Goal: Transaction & Acquisition: Obtain resource

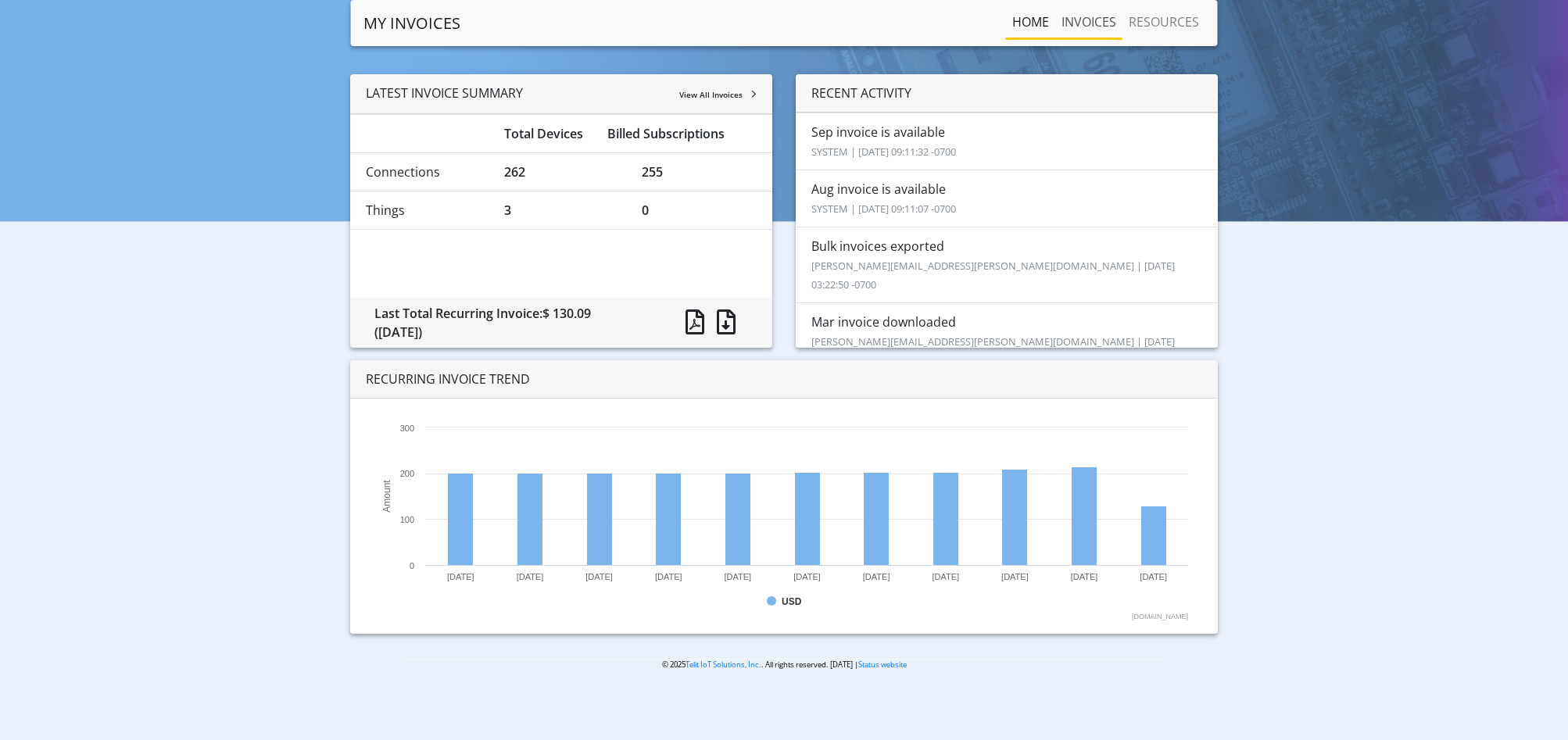
click at [1086, 21] on link "INVOICES" at bounding box center [1089, 21] width 67 height 31
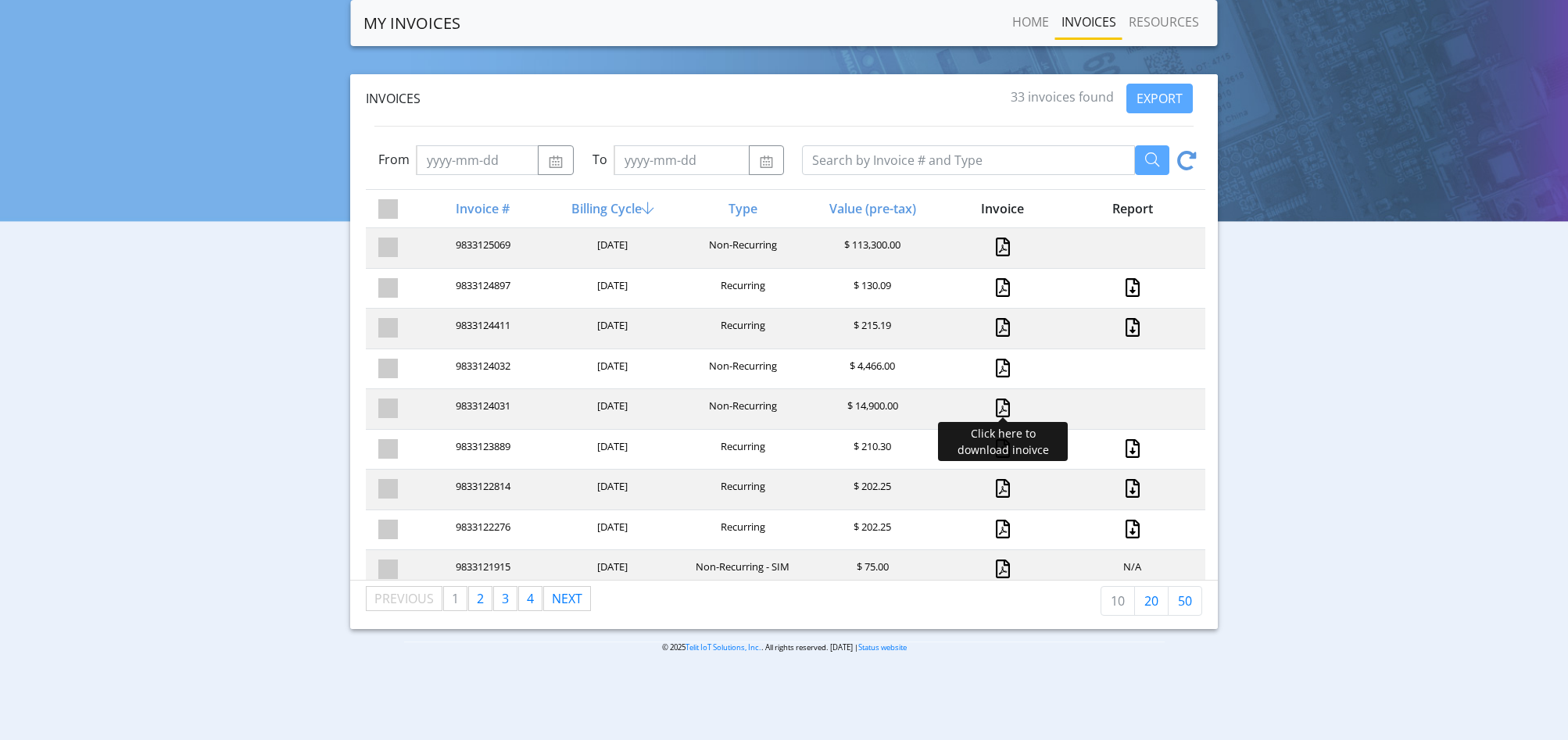
click at [996, 399] on link at bounding box center [1003, 408] width 14 height 19
click at [996, 364] on link at bounding box center [1003, 368] width 14 height 19
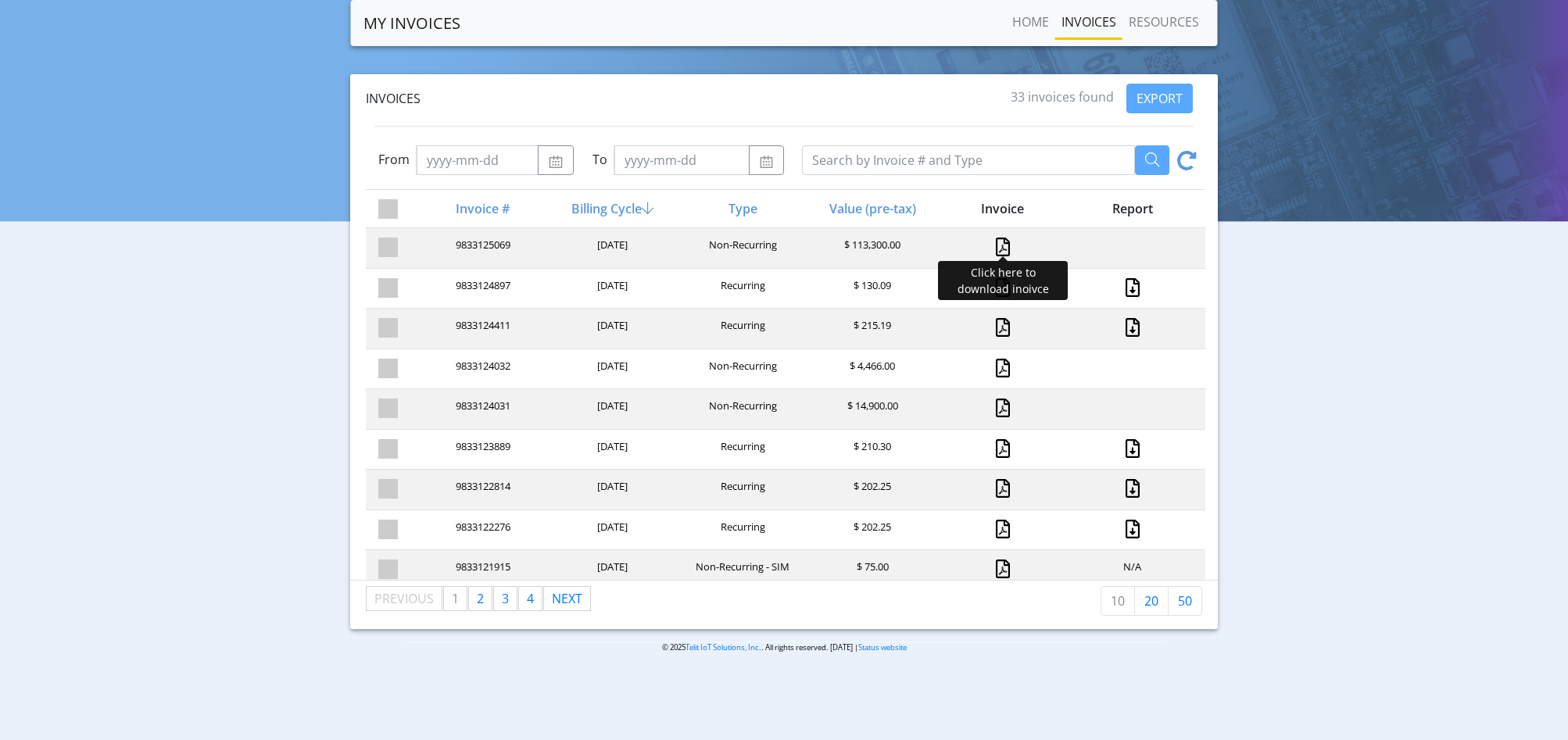
click at [996, 248] on link at bounding box center [1003, 246] width 14 height 19
click at [996, 571] on link at bounding box center [1003, 568] width 14 height 19
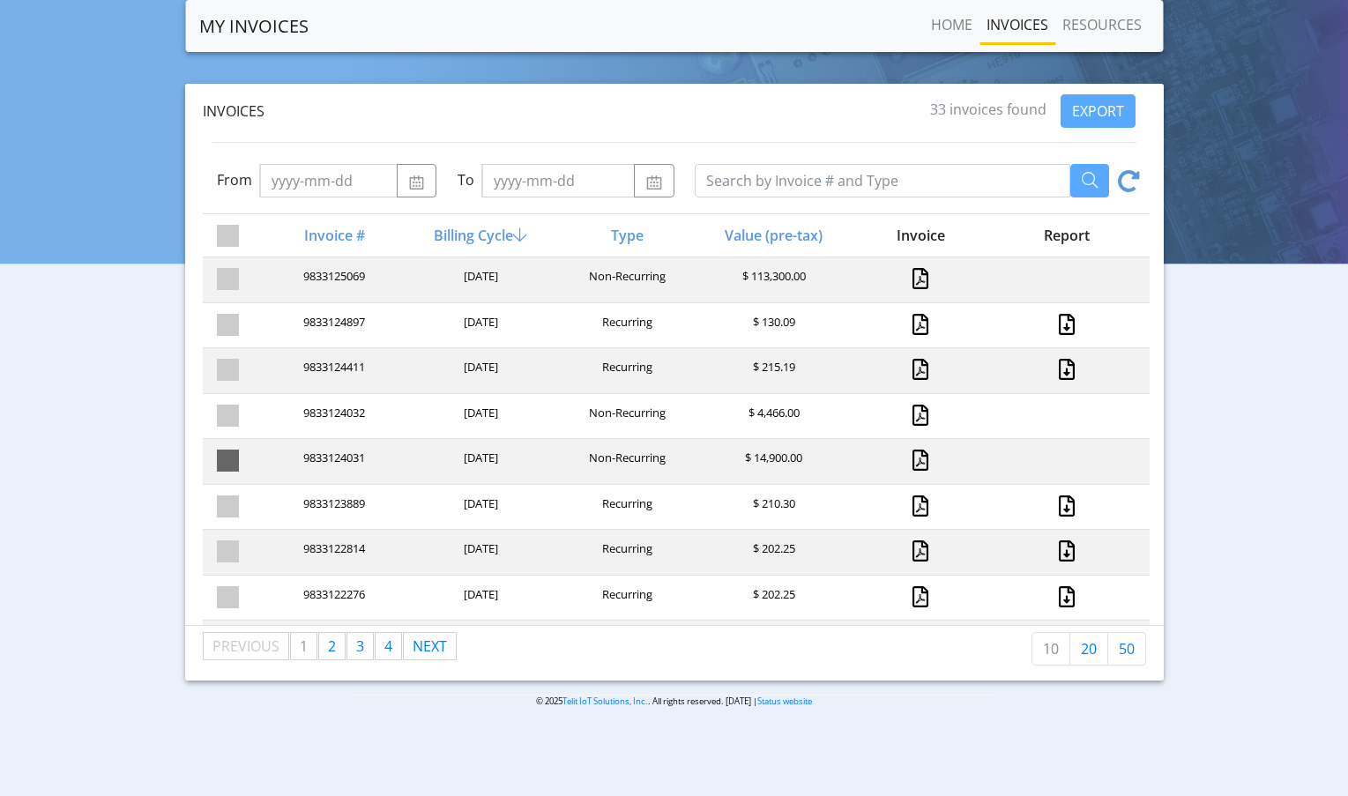
click at [235, 450] on span at bounding box center [228, 461] width 22 height 22
click at [253, 450] on input "checkbox" at bounding box center [258, 455] width 11 height 11
checkbox input "true"
click at [231, 413] on span at bounding box center [228, 416] width 22 height 22
click at [253, 413] on input "checkbox" at bounding box center [258, 410] width 11 height 11
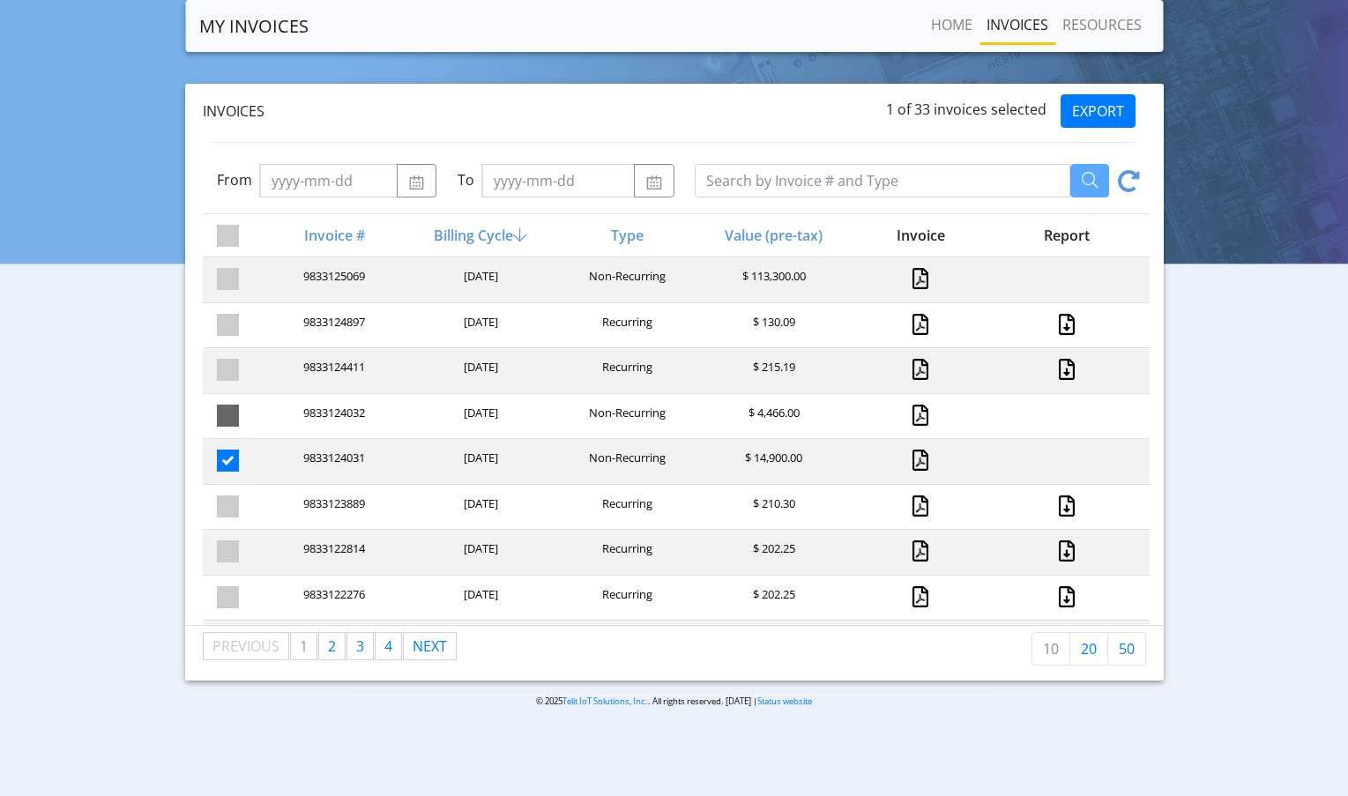
checkbox input "true"
click at [226, 284] on span at bounding box center [228, 279] width 22 height 22
click at [253, 280] on input "checkbox" at bounding box center [258, 273] width 11 height 11
checkbox input "true"
click at [332, 642] on span "2" at bounding box center [332, 646] width 8 height 19
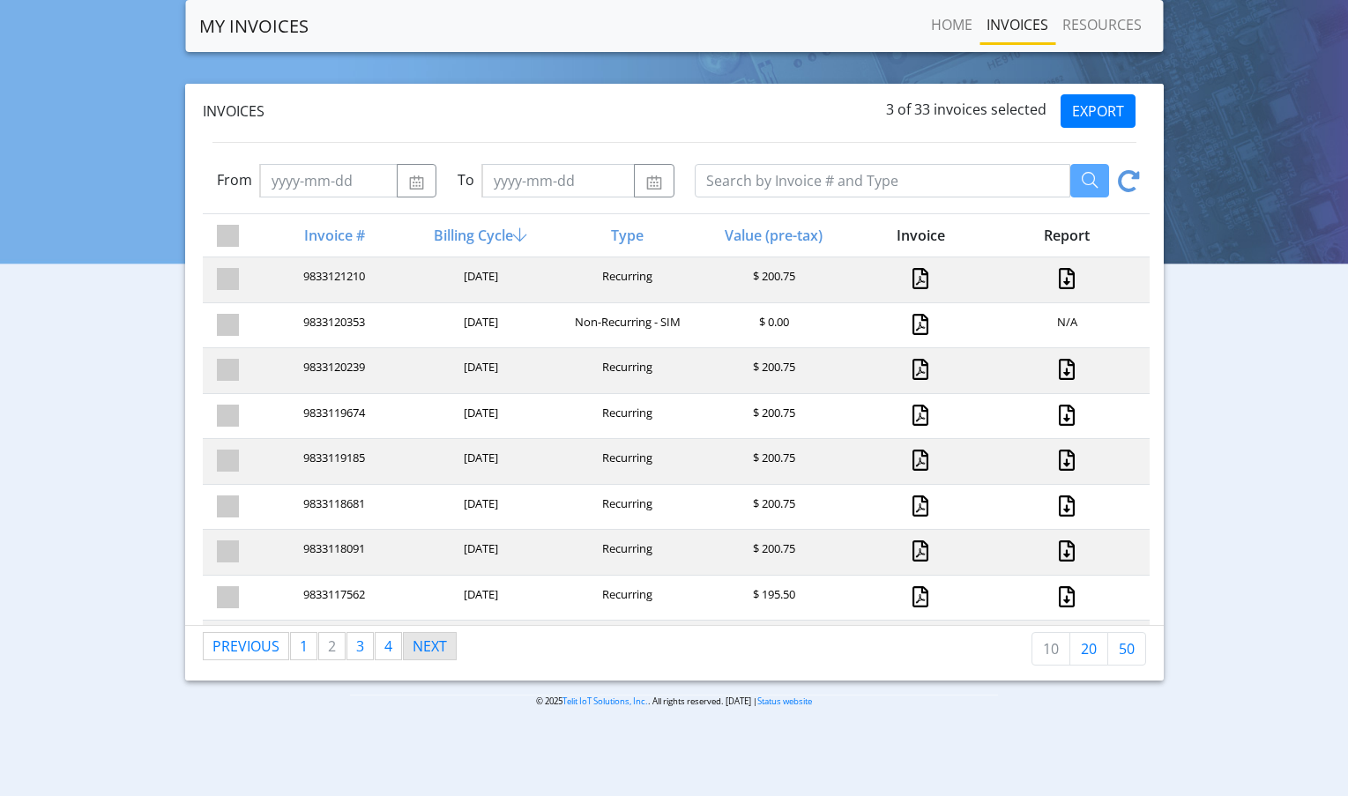
click at [433, 646] on link "Next page" at bounding box center [430, 646] width 52 height 26
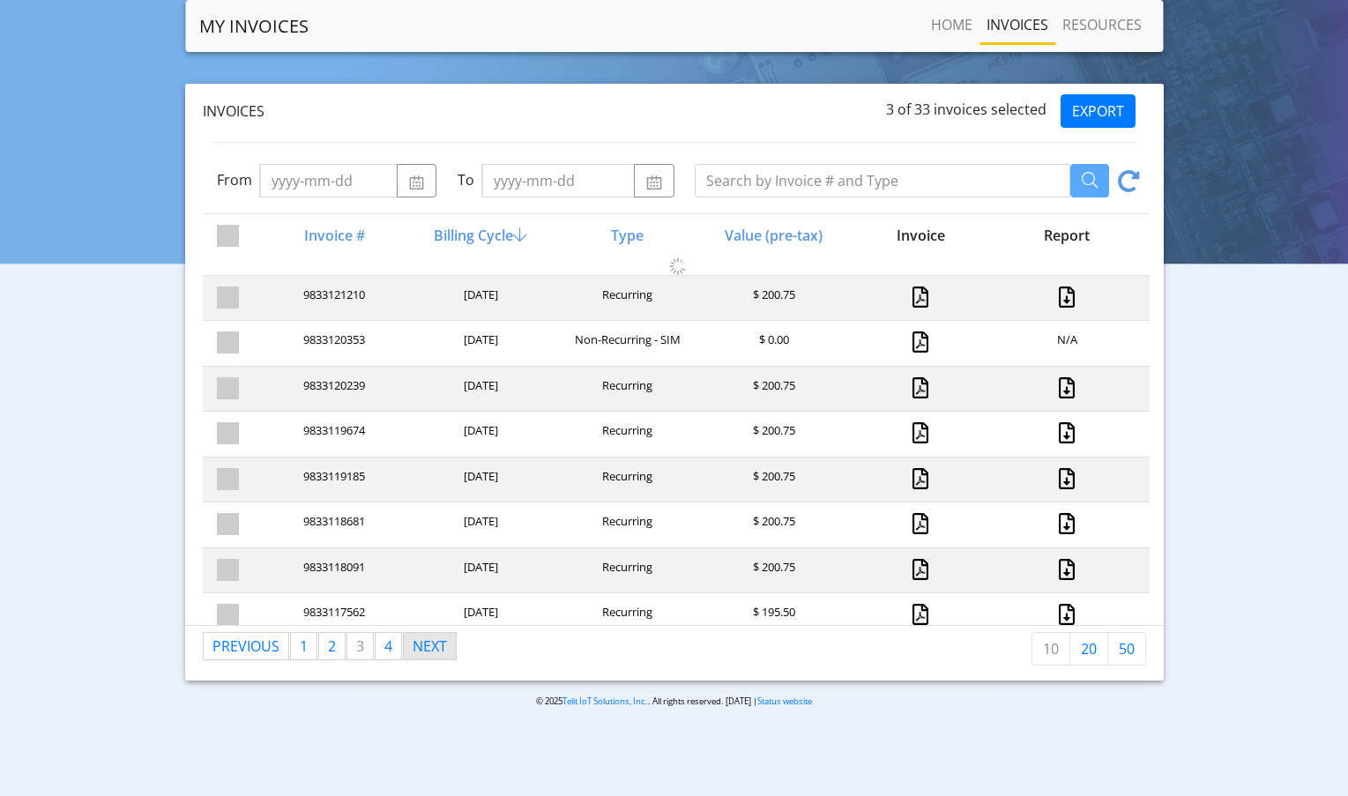
click at [434, 646] on link "Next page" at bounding box center [430, 646] width 52 height 26
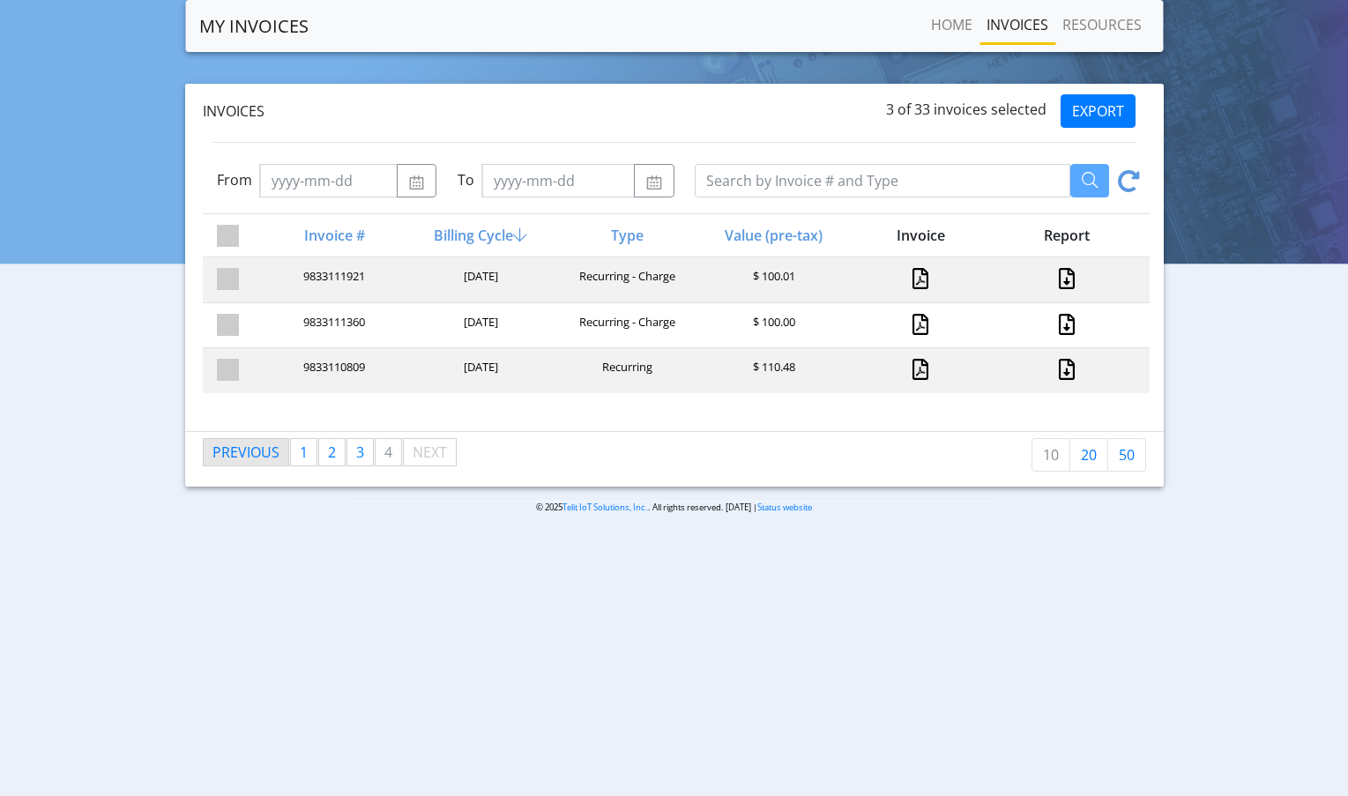
click at [244, 448] on link "Previous page" at bounding box center [246, 452] width 85 height 26
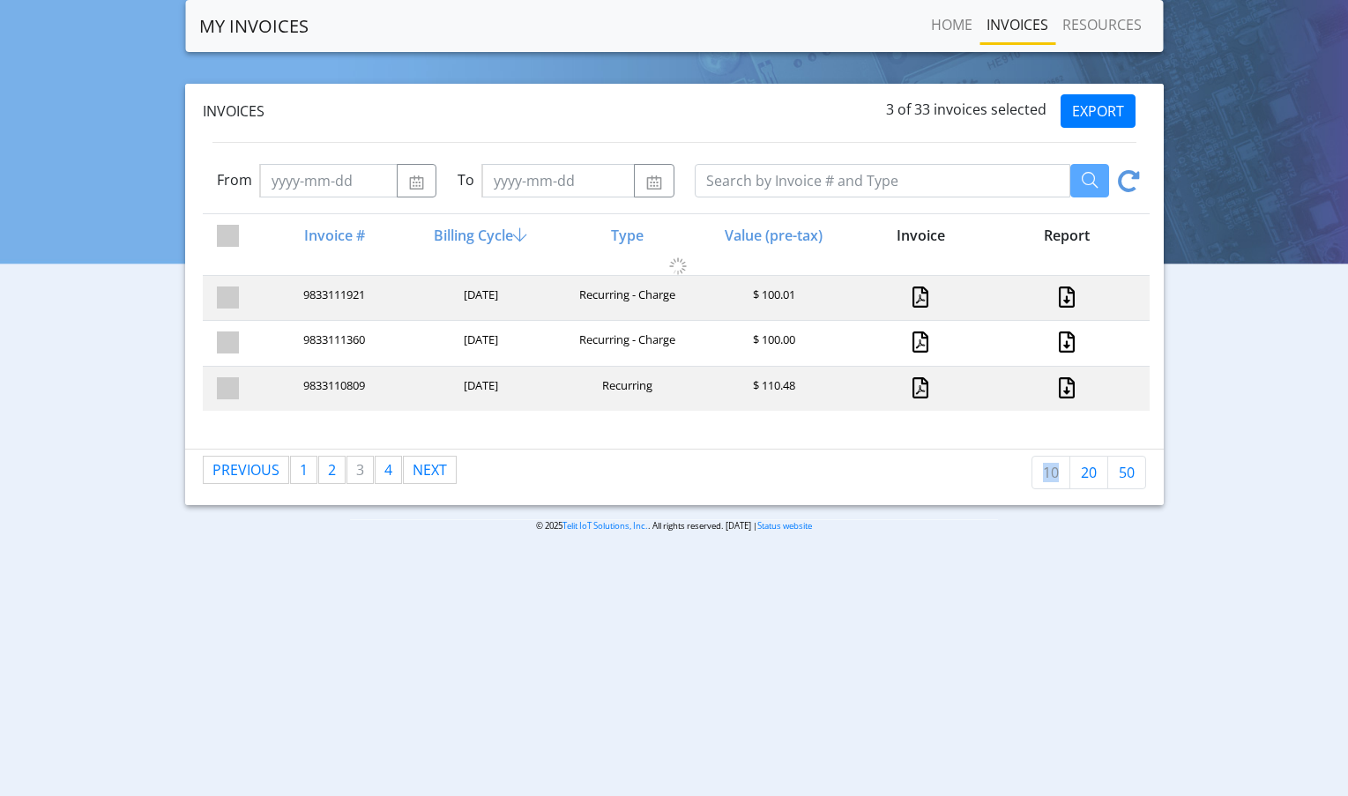
click at [244, 449] on div "Previous page 3 / 4 page 1 page 2 You're on page 3 page 4 Next page 10 20 50" at bounding box center [674, 477] width 979 height 56
click at [245, 472] on link "Previous page" at bounding box center [246, 470] width 85 height 26
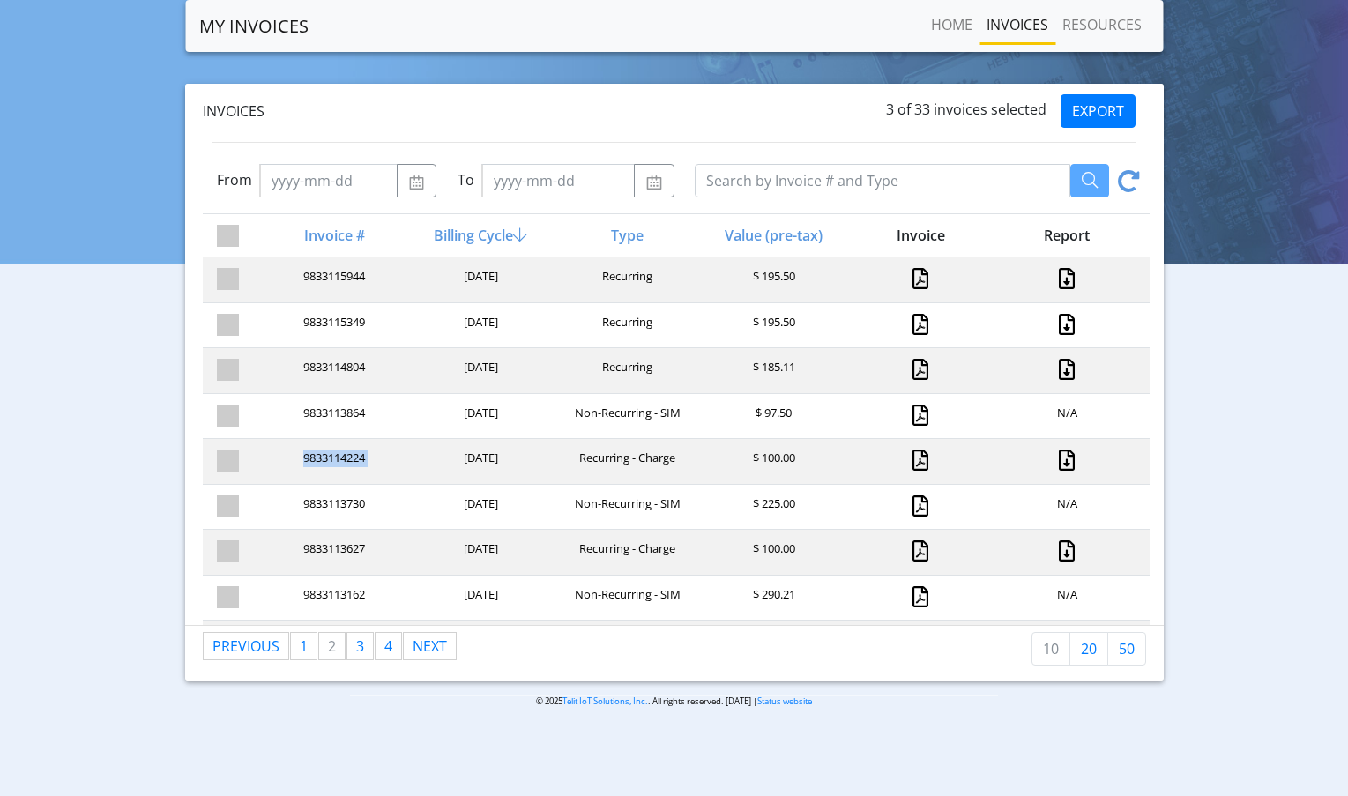
click at [245, 472] on div "9833114224 [DATE] Recurring - Charge $ 100.00" at bounding box center [676, 461] width 947 height 46
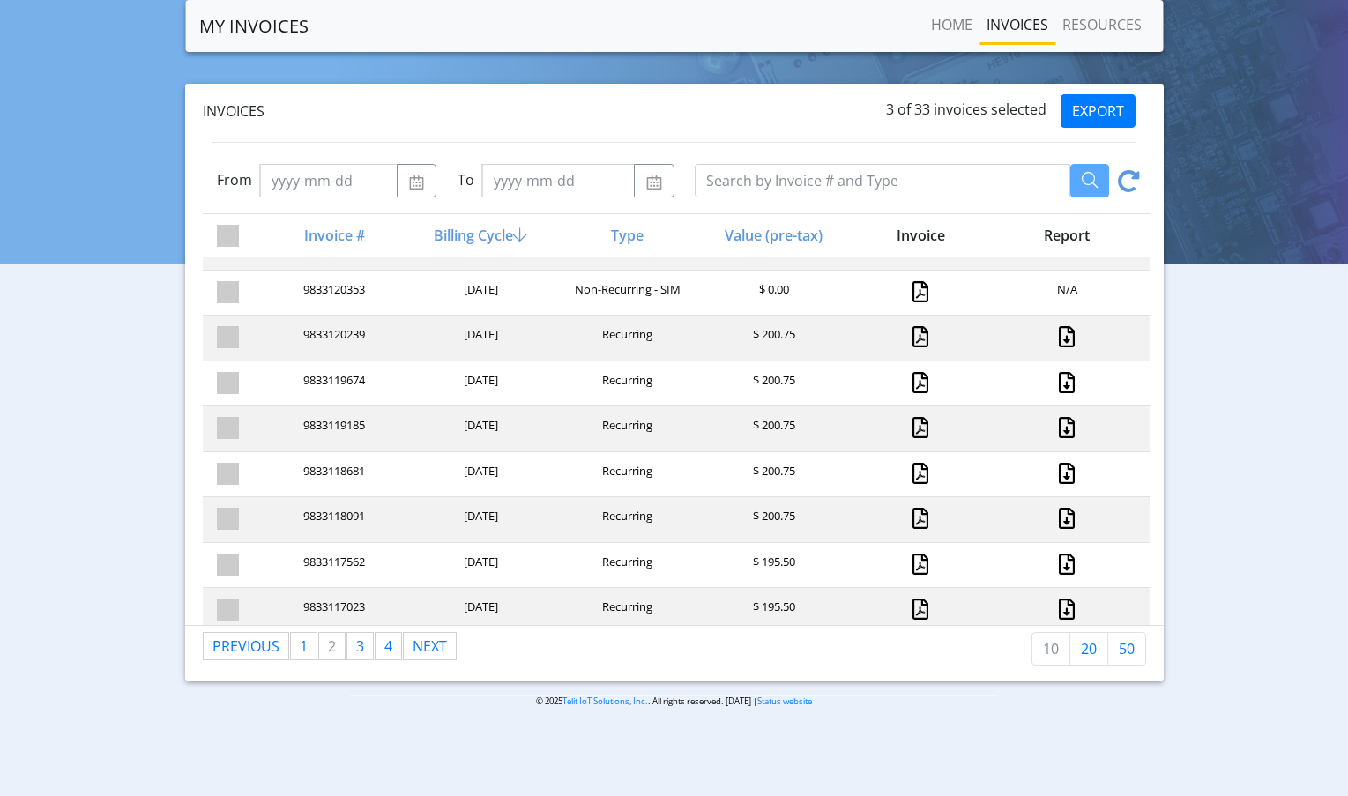
scroll to position [119, 0]
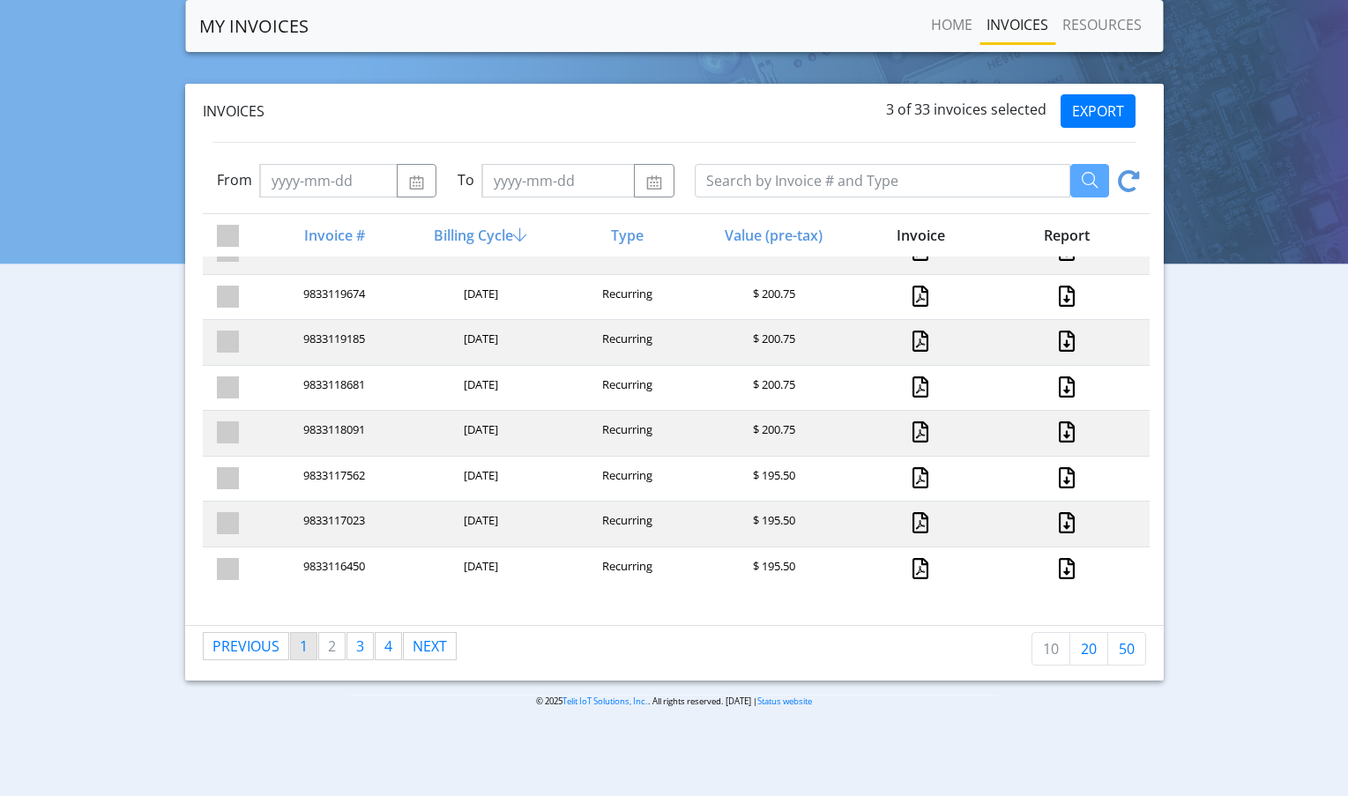
click at [307, 646] on link "page 1" at bounding box center [304, 646] width 26 height 26
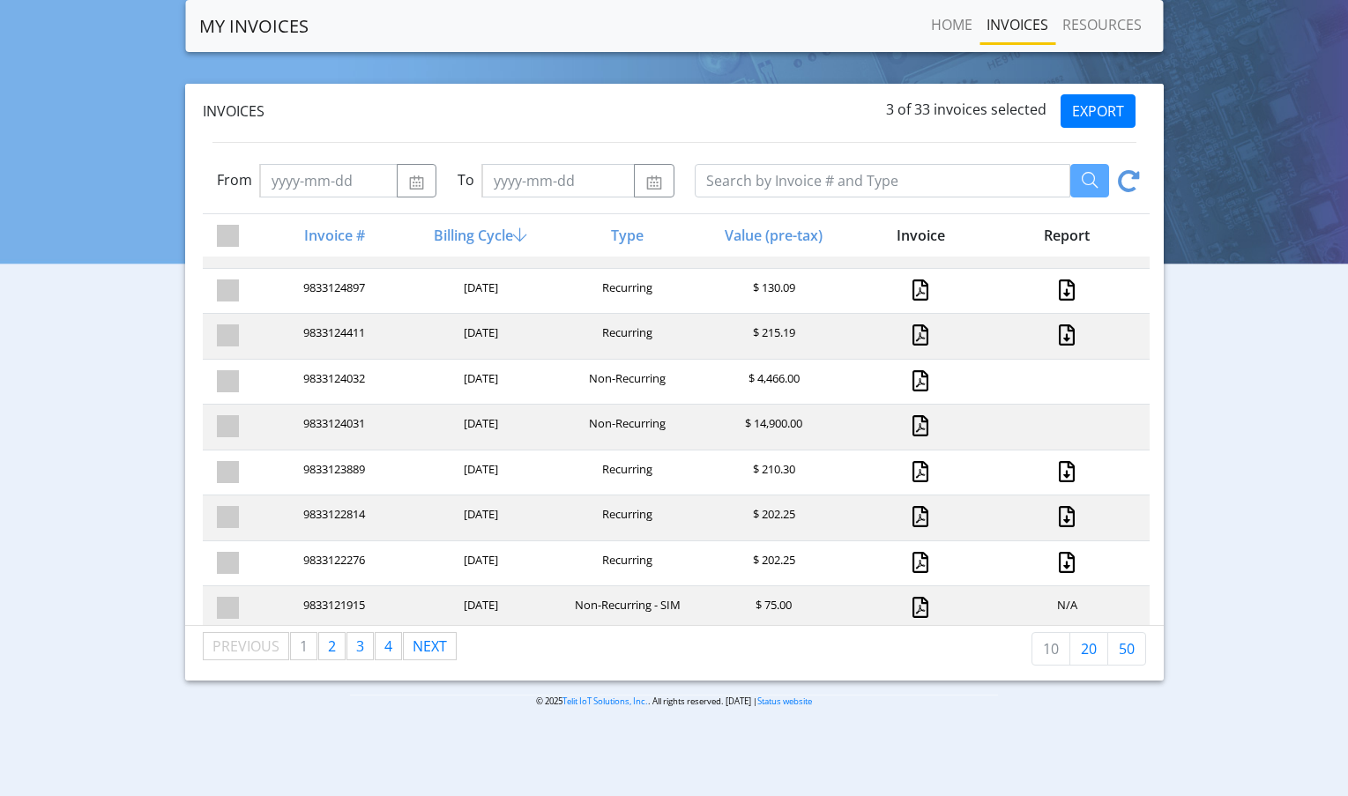
scroll to position [0, 0]
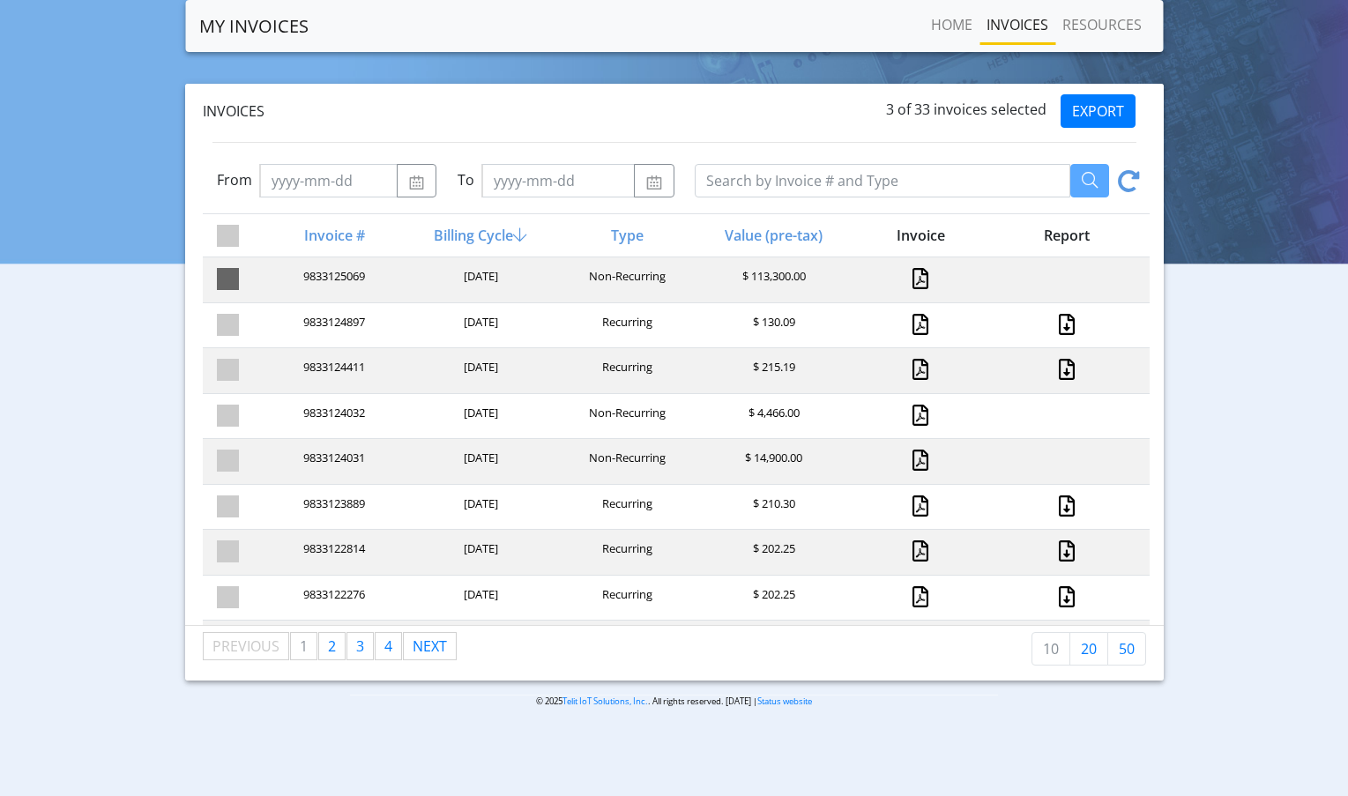
click at [223, 288] on span at bounding box center [228, 279] width 22 height 22
click at [253, 280] on input "checkbox" at bounding box center [258, 273] width 11 height 11
checkbox input "true"
click at [224, 405] on span at bounding box center [228, 416] width 22 height 22
click at [253, 405] on input "checkbox" at bounding box center [258, 410] width 11 height 11
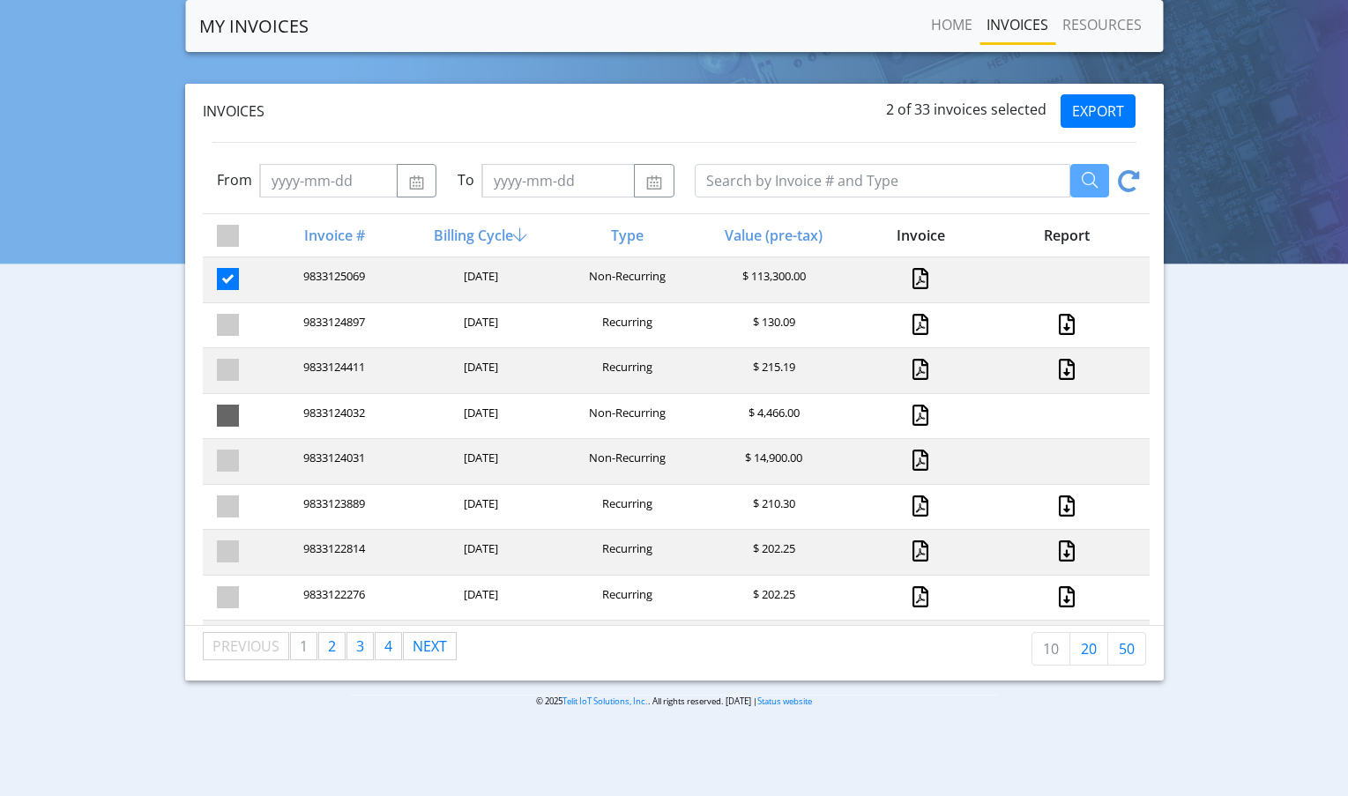
checkbox input "true"
click at [228, 461] on span at bounding box center [228, 461] width 22 height 22
click at [253, 461] on input "checkbox" at bounding box center [258, 455] width 11 height 11
checkbox input "true"
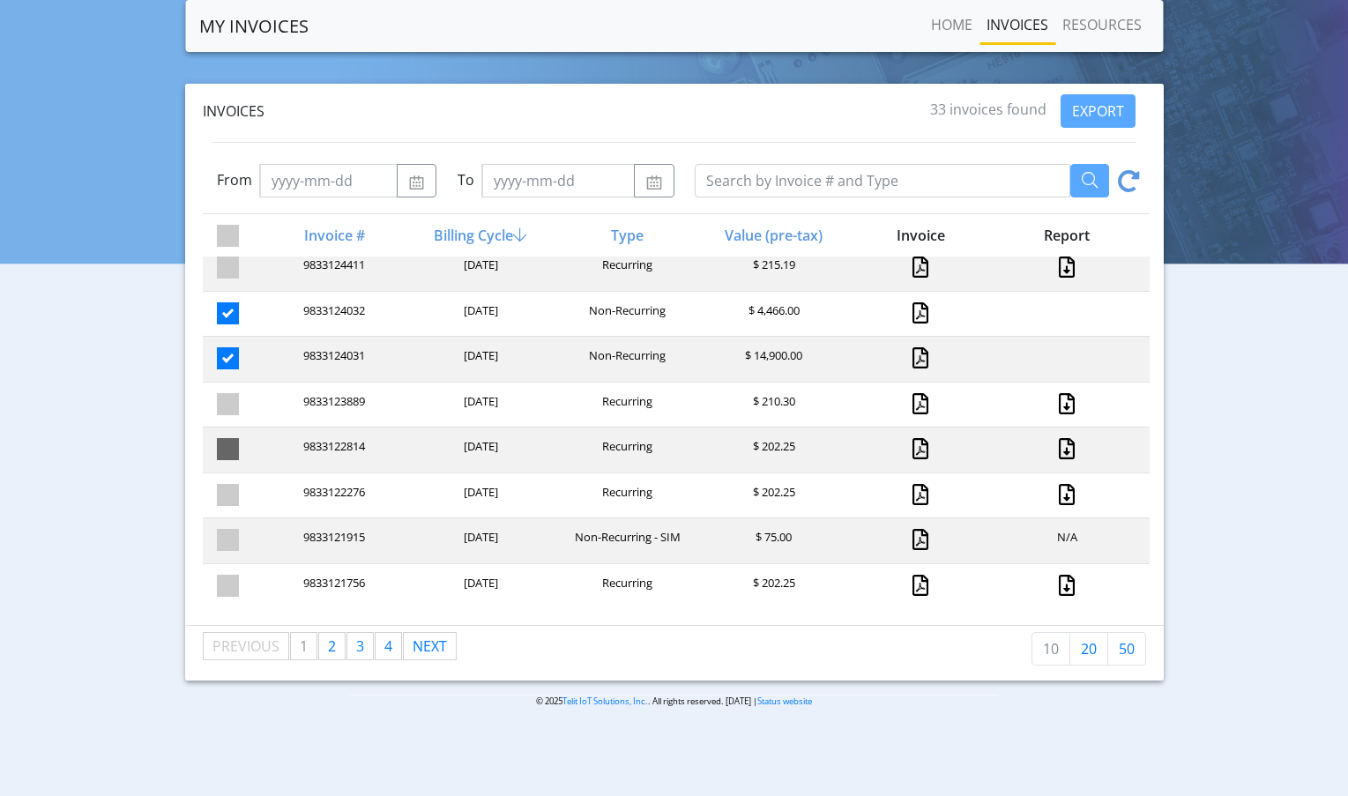
scroll to position [119, 0]
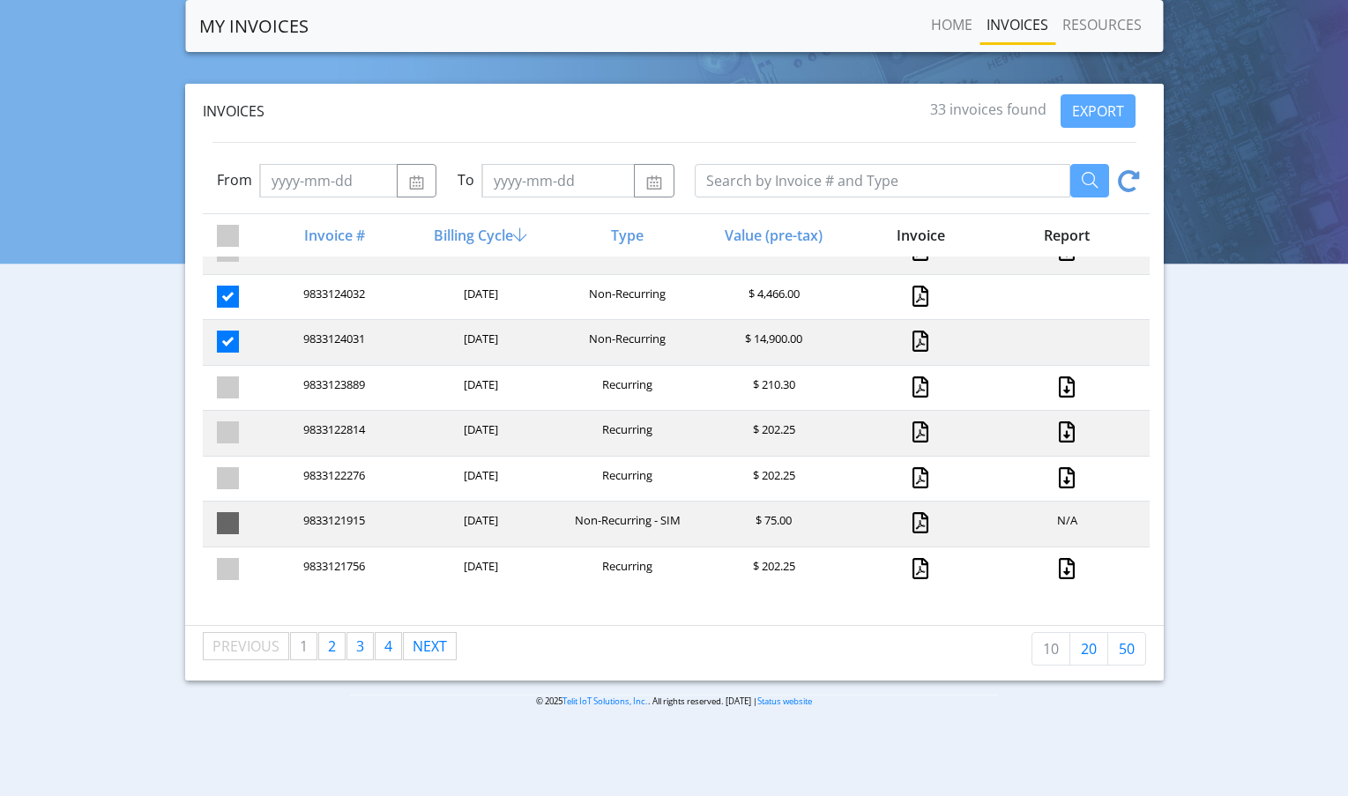
click at [230, 521] on span at bounding box center [228, 523] width 22 height 22
click at [253, 521] on input "checkbox" at bounding box center [258, 517] width 11 height 11
click at [1095, 112] on button "EXPORT" at bounding box center [1098, 111] width 75 height 34
click at [225, 525] on span at bounding box center [228, 523] width 22 height 22
click at [253, 524] on input "checkbox" at bounding box center [258, 517] width 11 height 11
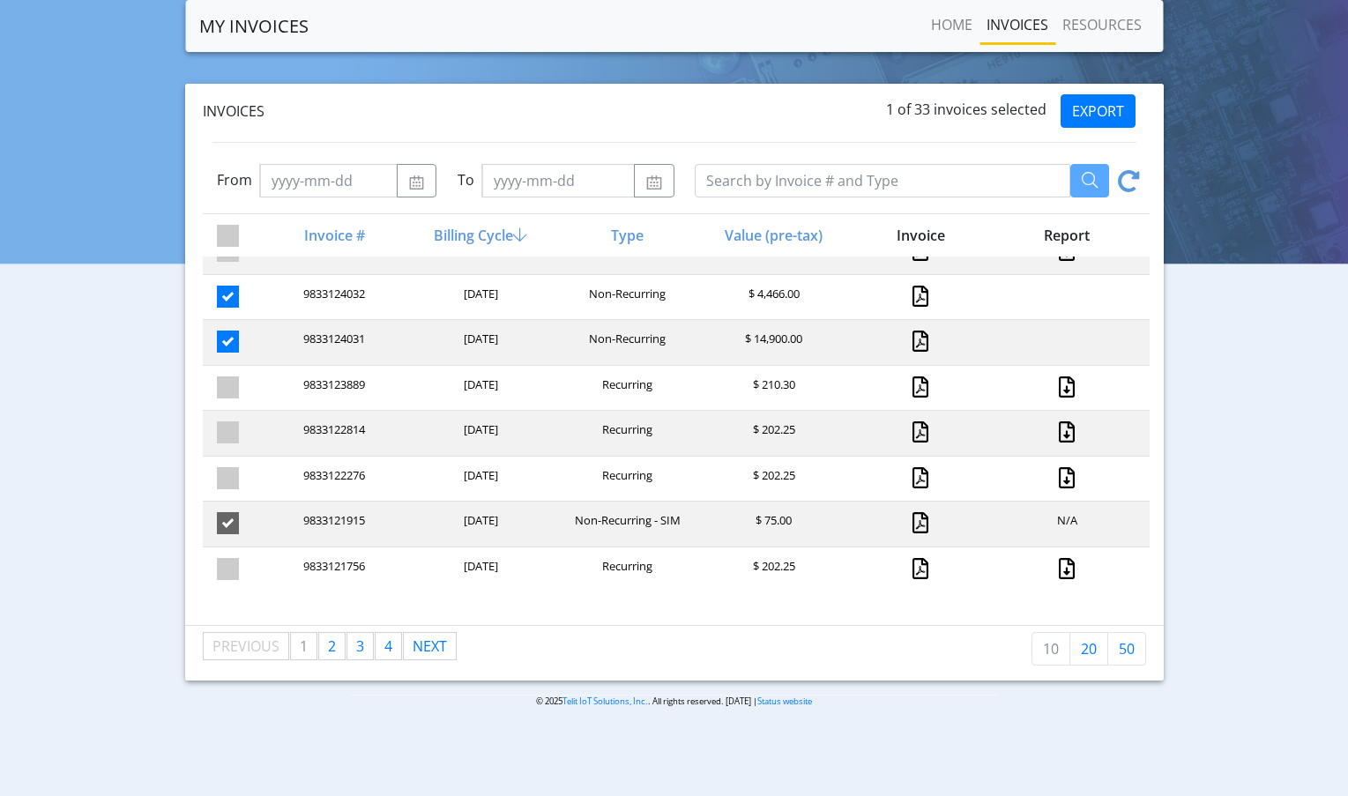
checkbox input "false"
drag, startPoint x: 225, startPoint y: 333, endPoint x: 229, endPoint y: 313, distance: 20.8
click at [225, 333] on span at bounding box center [228, 342] width 22 height 22
click at [253, 333] on input "checkbox" at bounding box center [258, 336] width 11 height 11
checkbox input "false"
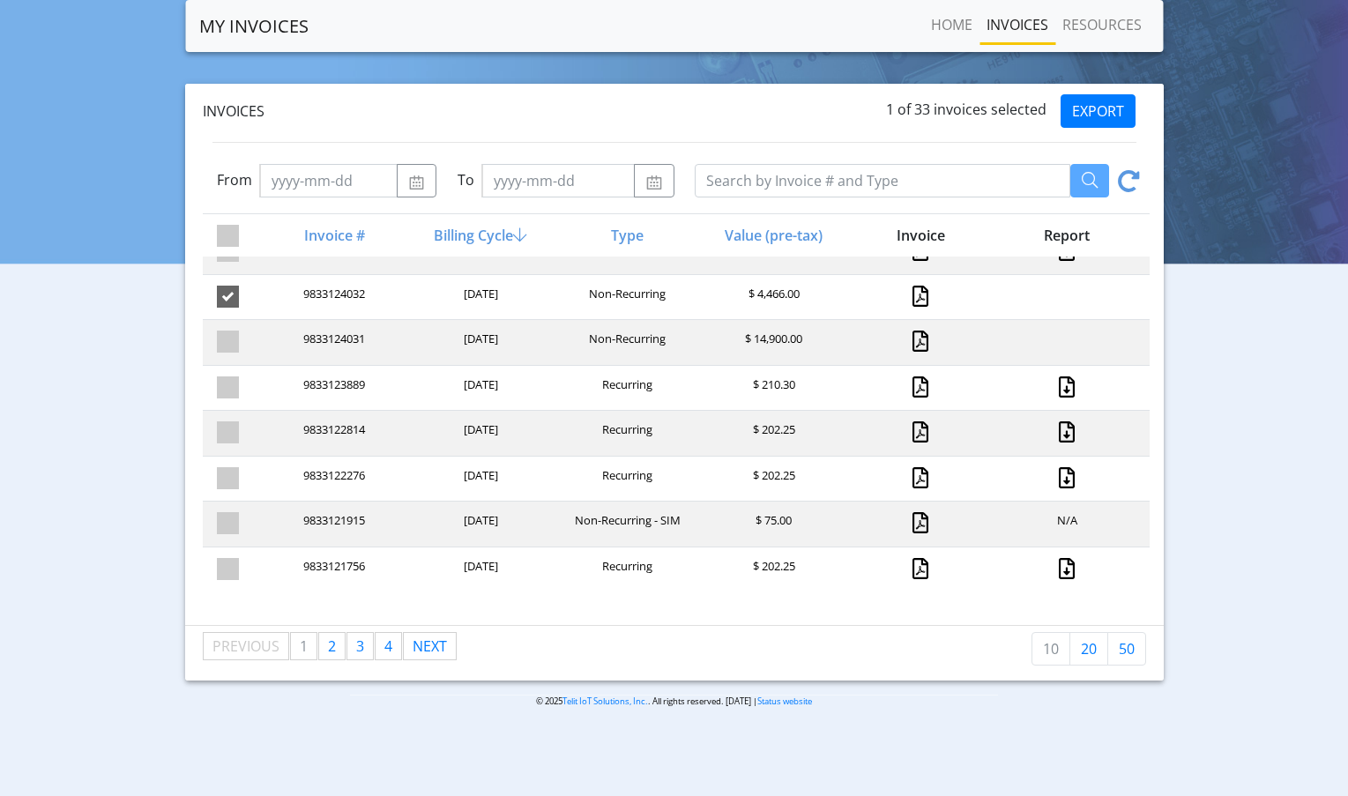
click at [228, 304] on span at bounding box center [228, 297] width 22 height 22
click at [253, 297] on input "checkbox" at bounding box center [258, 291] width 11 height 11
checkbox input "false"
click at [334, 649] on span "2" at bounding box center [332, 646] width 8 height 19
click at [305, 650] on span "1" at bounding box center [304, 646] width 8 height 19
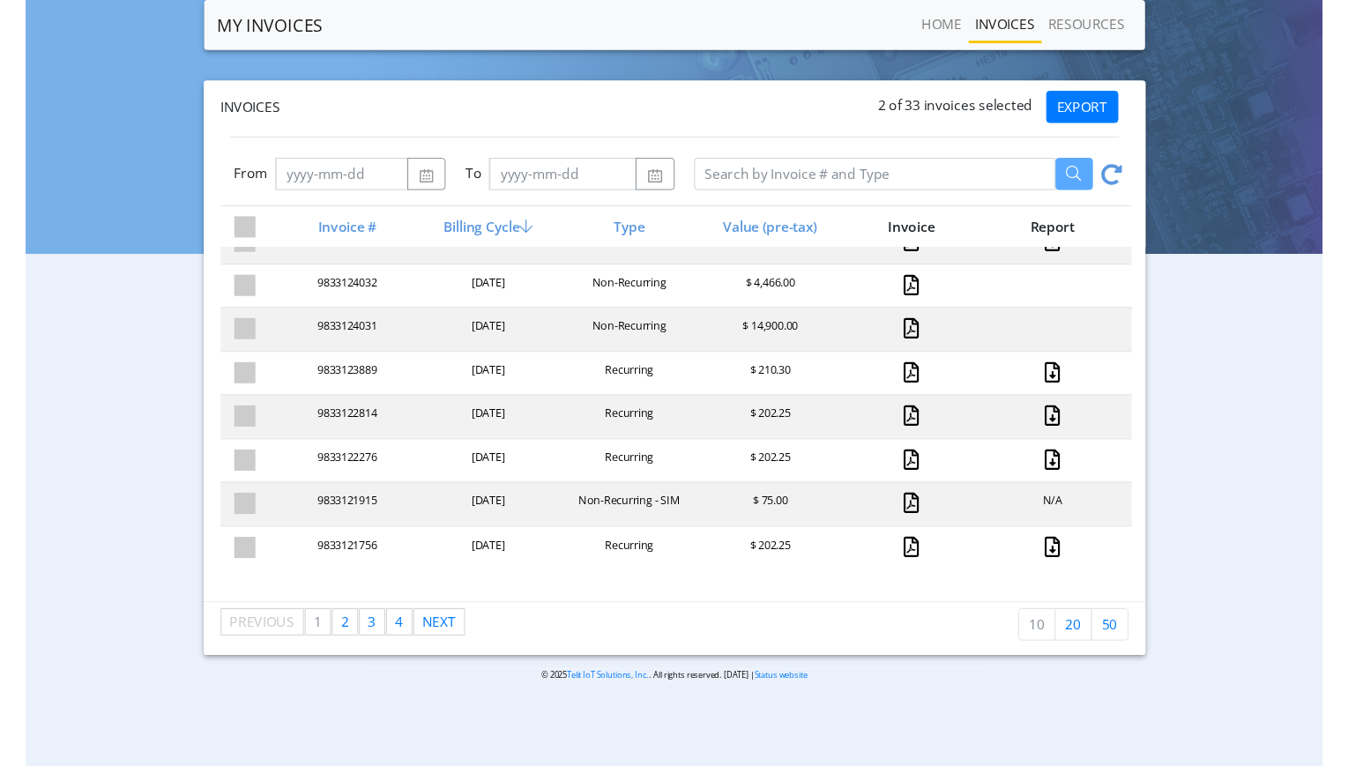
scroll to position [0, 0]
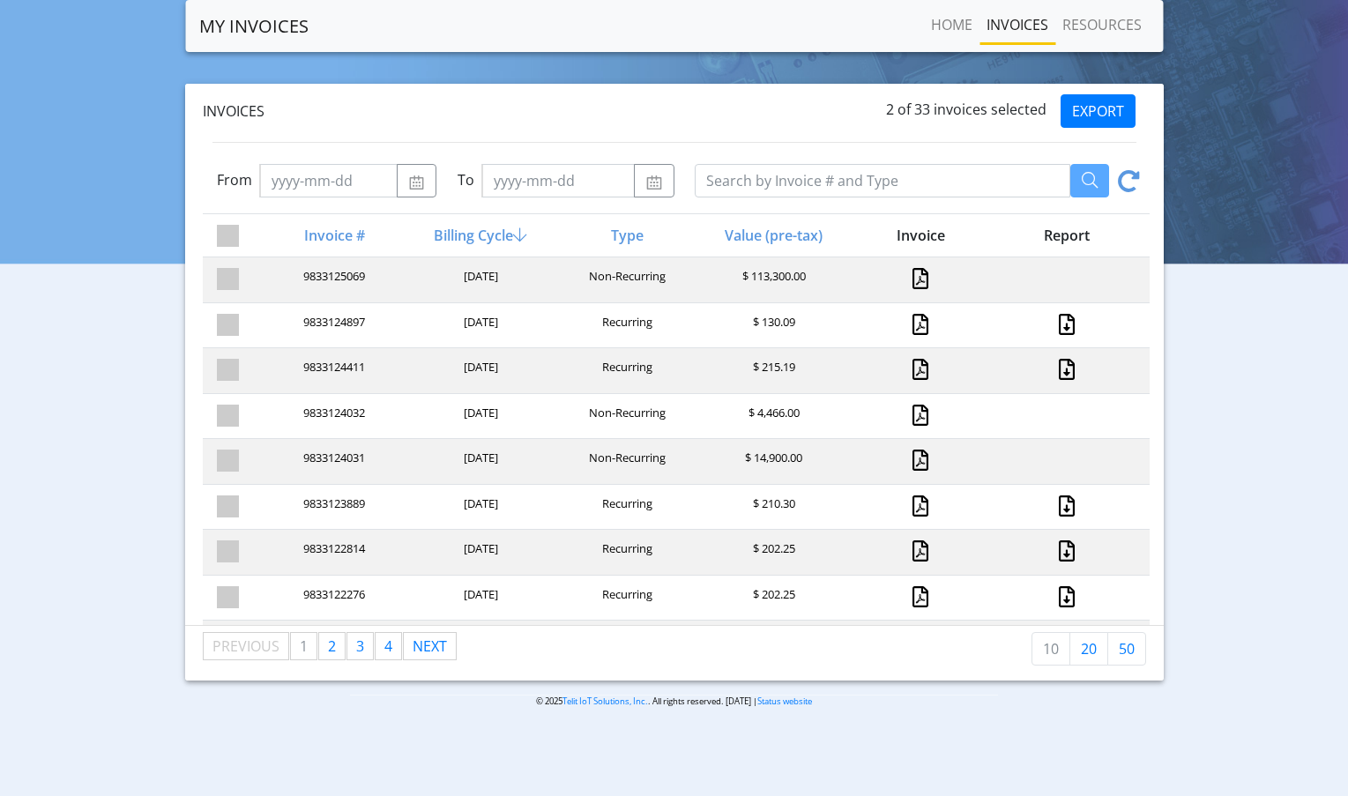
click at [323, 415] on div "9833124032" at bounding box center [332, 417] width 146 height 24
click at [913, 411] on link at bounding box center [921, 415] width 16 height 21
click at [916, 452] on link at bounding box center [921, 460] width 16 height 21
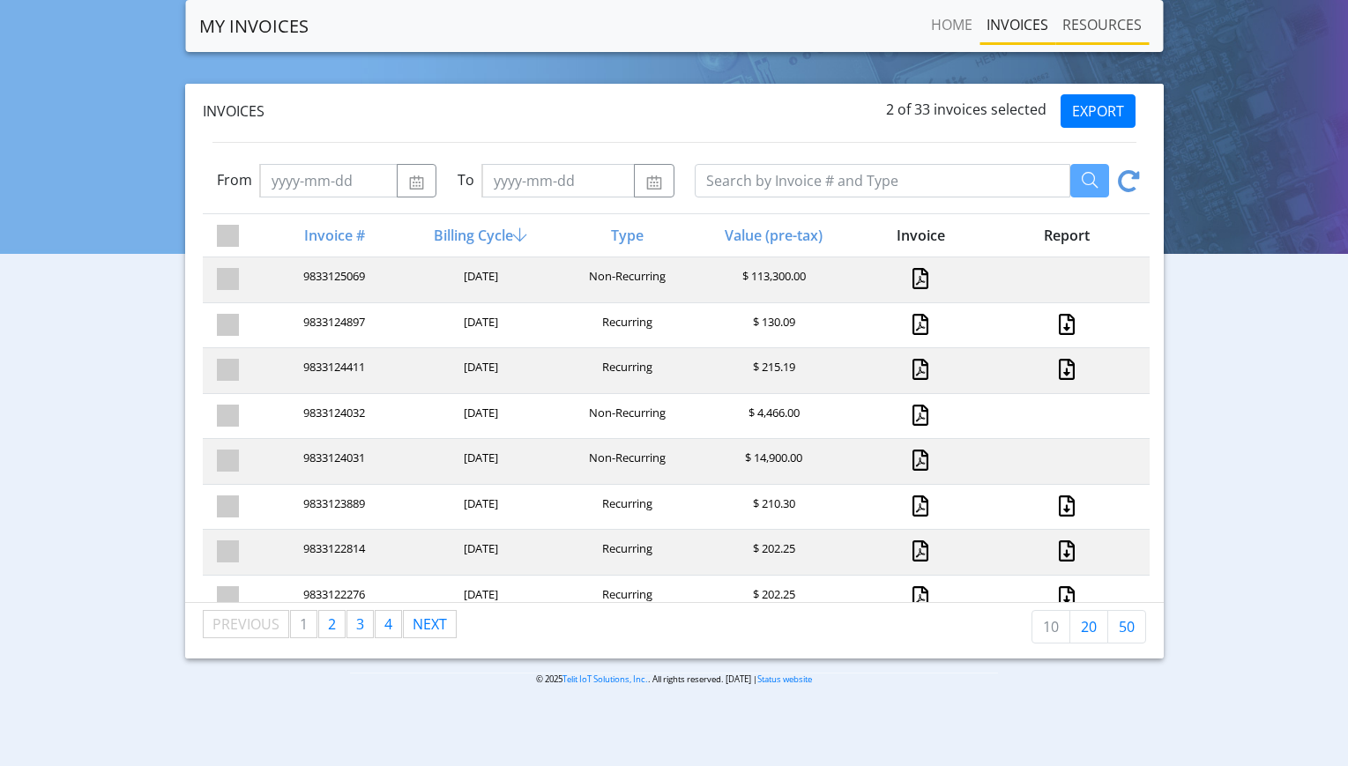
click at [1105, 26] on link "RESOURCES" at bounding box center [1102, 24] width 93 height 35
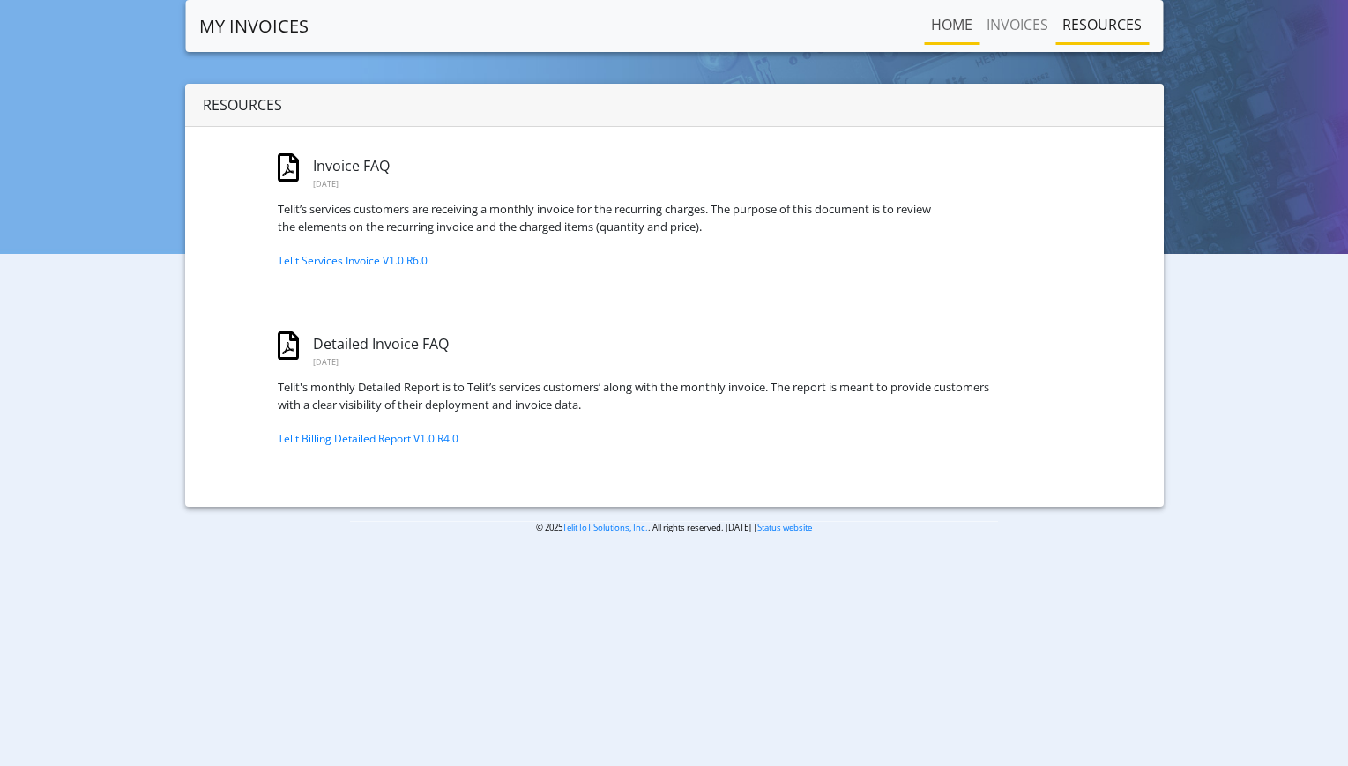
click at [949, 31] on link "Home" at bounding box center [952, 24] width 56 height 35
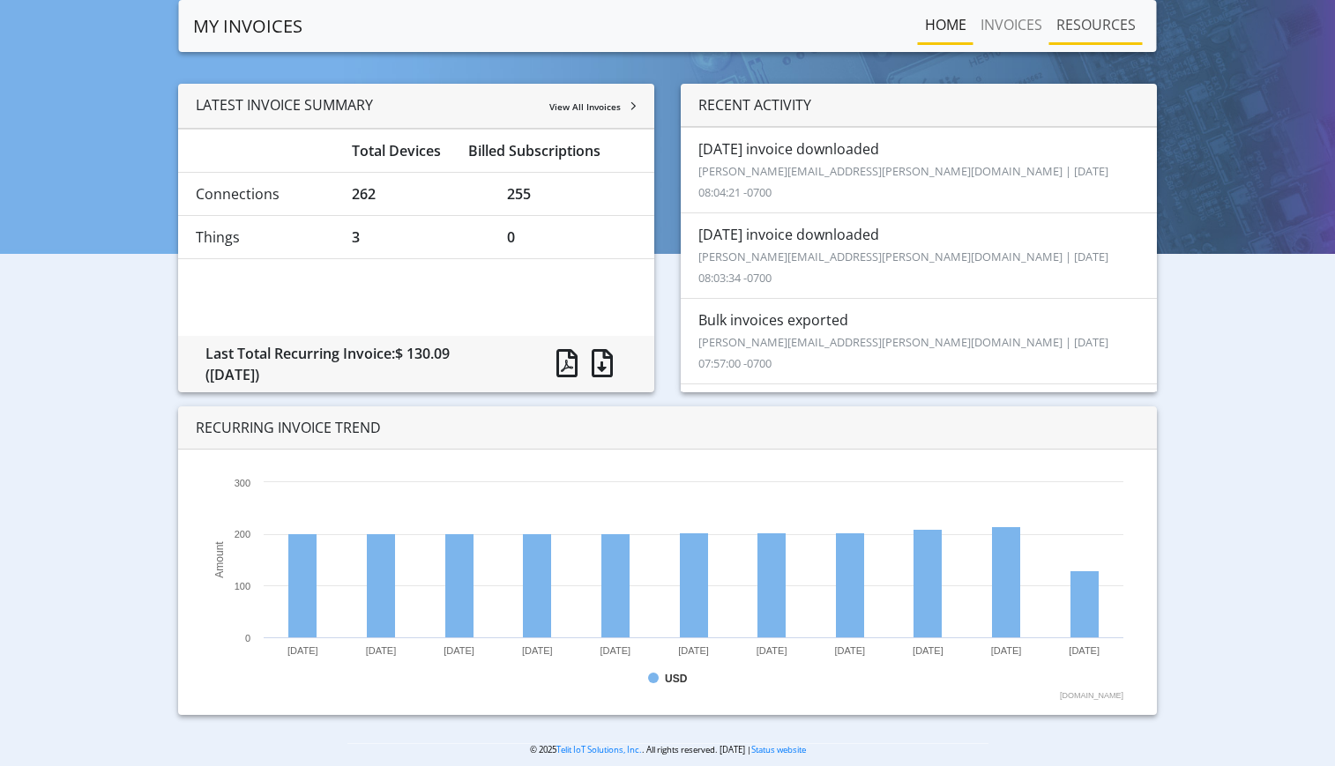
click at [1071, 26] on link "RESOURCES" at bounding box center [1095, 24] width 93 height 35
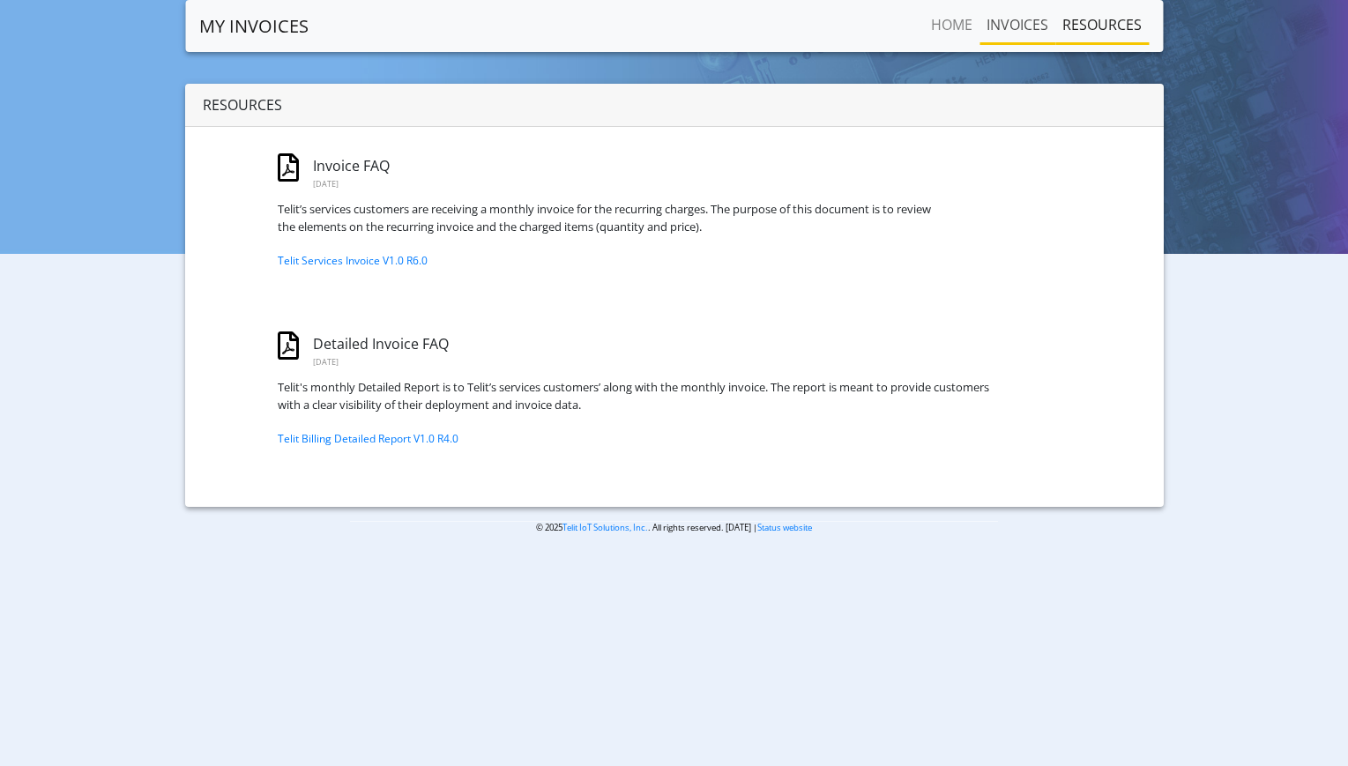
click at [987, 27] on link "INVOICES" at bounding box center [1018, 24] width 76 height 35
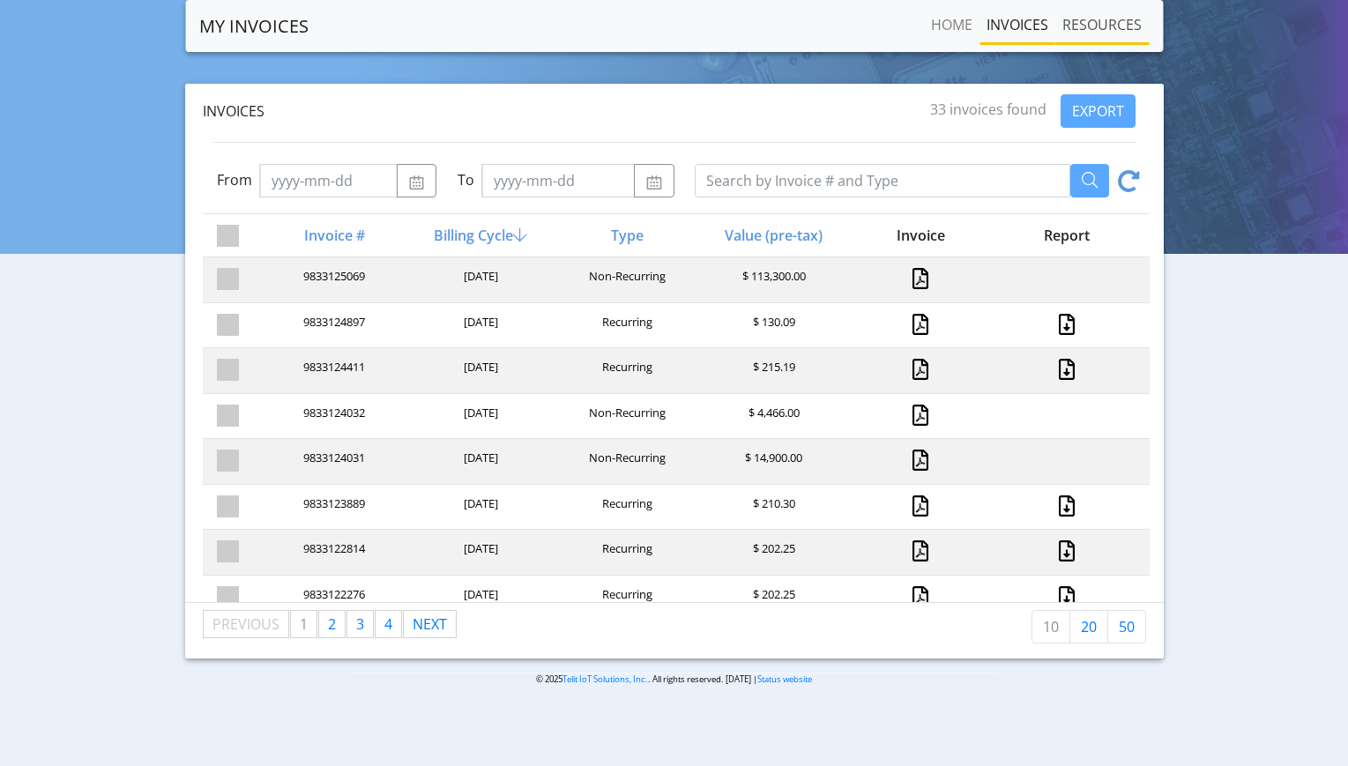
click at [1102, 24] on link "RESOURCES" at bounding box center [1102, 24] width 93 height 35
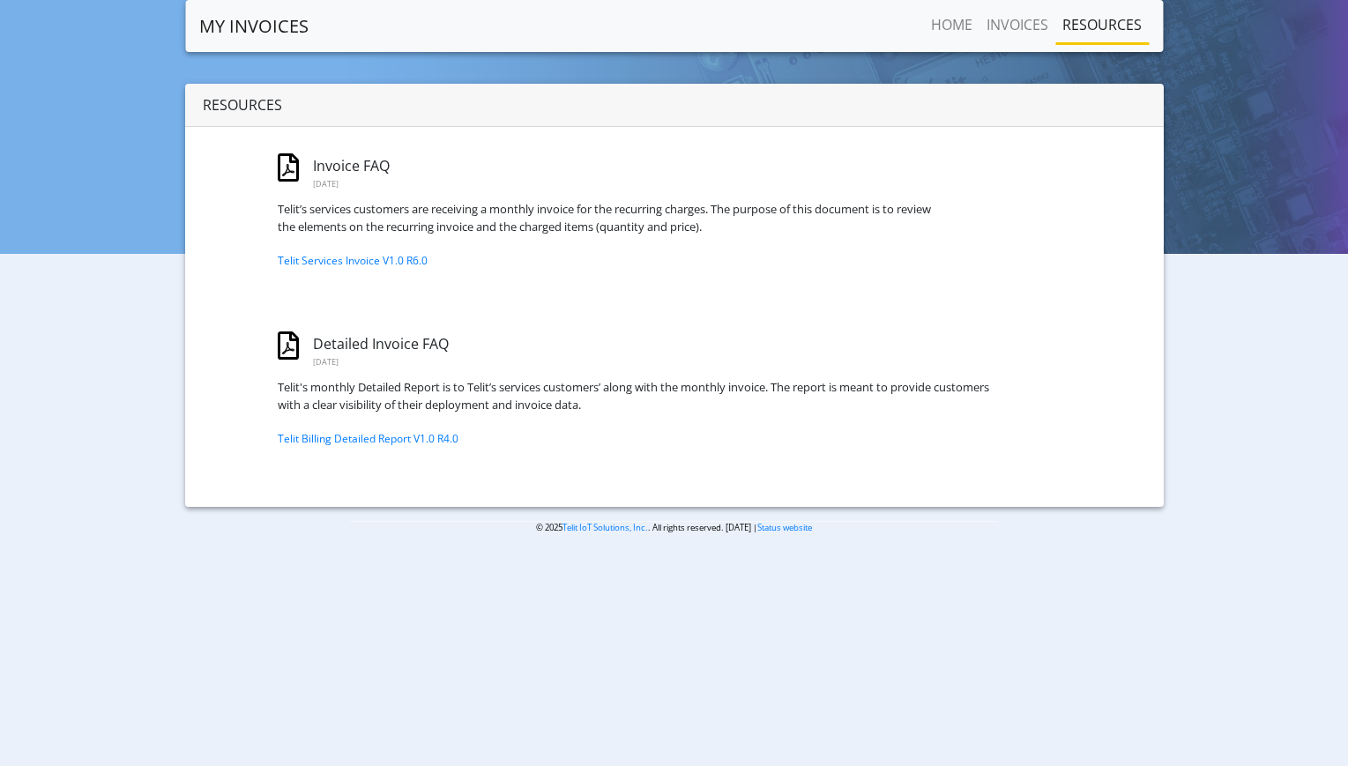
click at [229, 41] on link "MY INVOICES" at bounding box center [253, 26] width 109 height 35
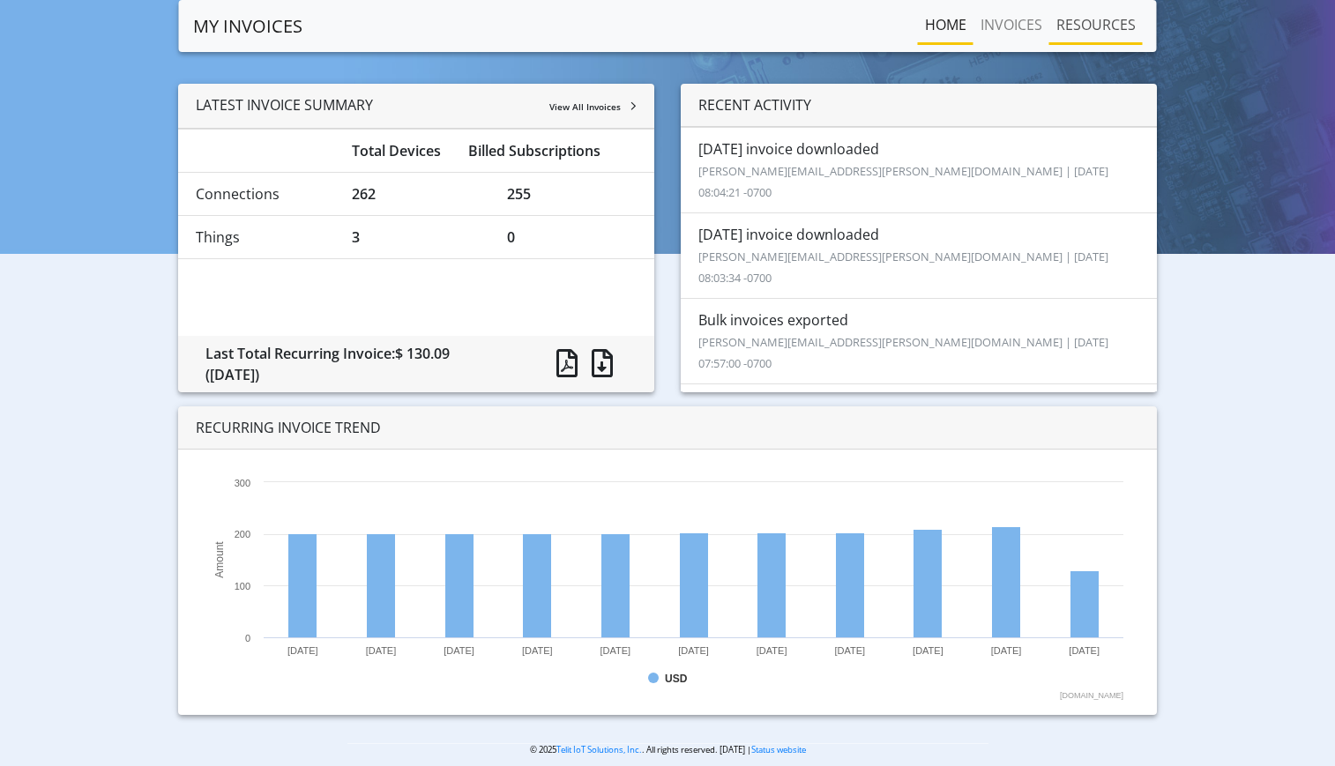
click at [1115, 22] on link "RESOURCES" at bounding box center [1095, 24] width 93 height 35
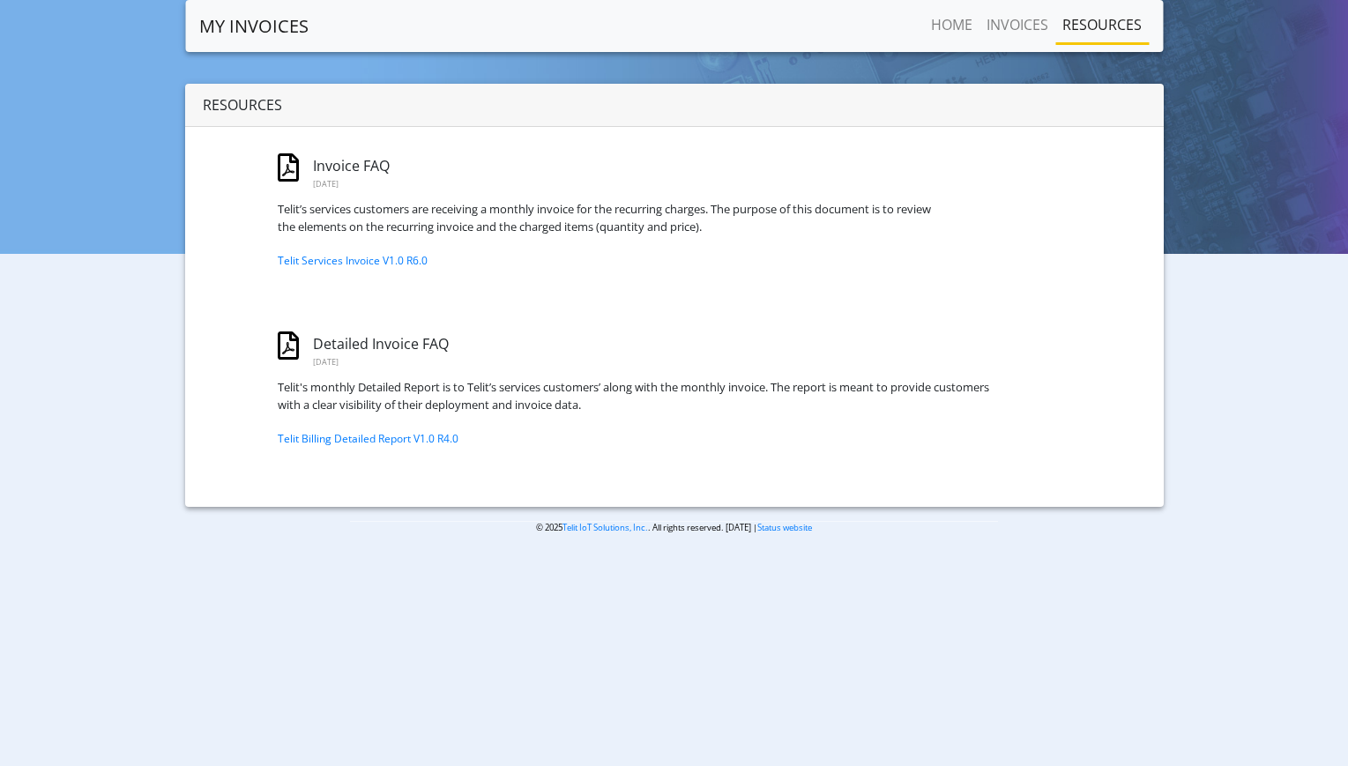
click at [334, 173] on div "Invoice FAQ [DATE]" at bounding box center [388, 175] width 246 height 34
click at [368, 265] on link "Telit Services Invoice V1.0 R6.0" at bounding box center [353, 260] width 150 height 15
click at [505, 99] on div "Resources" at bounding box center [674, 105] width 979 height 43
click at [956, 22] on link "Home" at bounding box center [952, 24] width 56 height 35
